Goal: Task Accomplishment & Management: Manage account settings

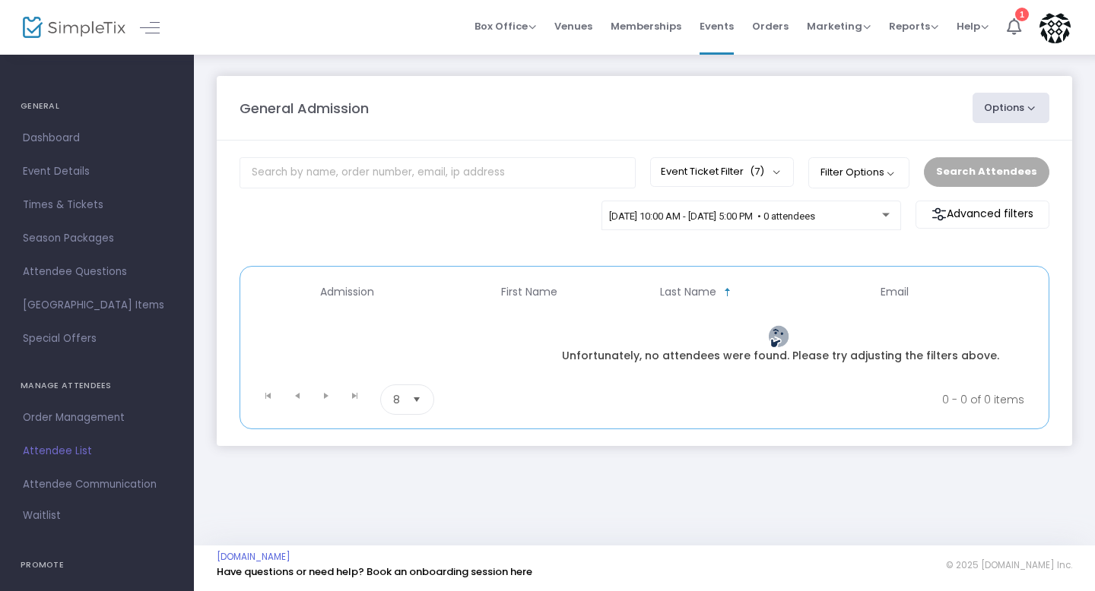
click at [709, 30] on span "Events" at bounding box center [716, 26] width 34 height 39
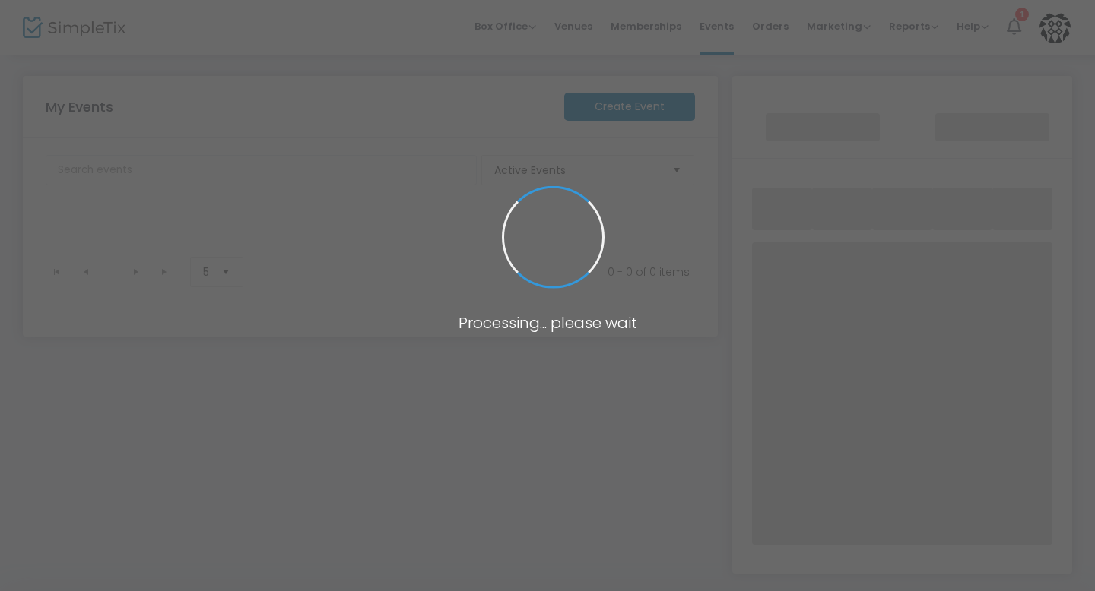
click at [714, 33] on span at bounding box center [547, 295] width 1095 height 591
